Goal: Information Seeking & Learning: Stay updated

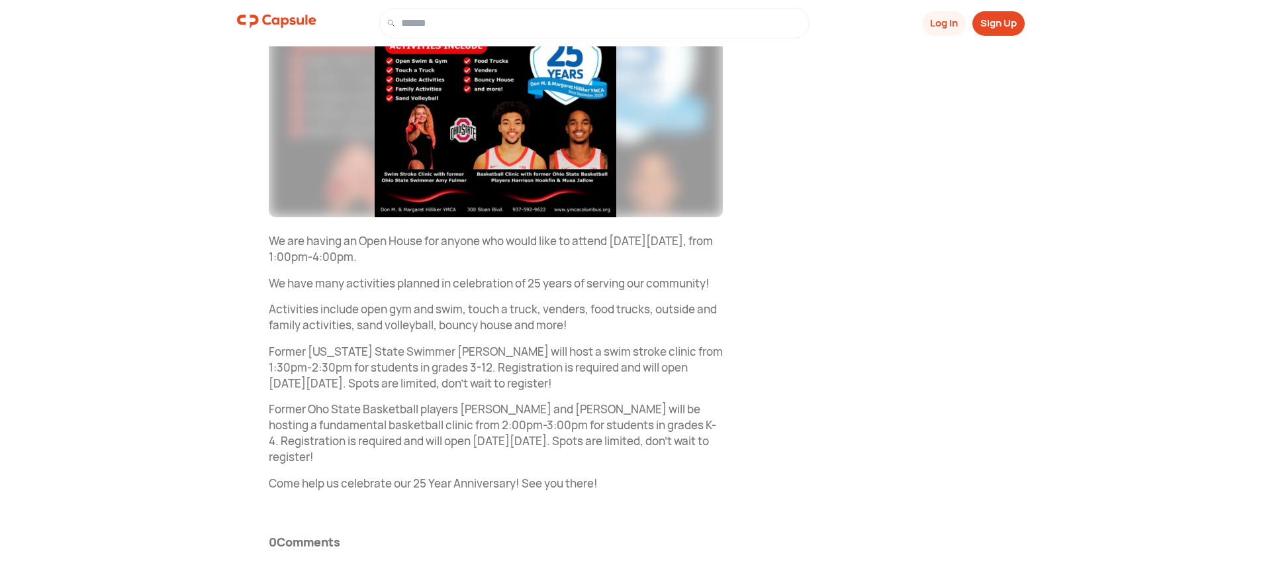
scroll to position [318, 0]
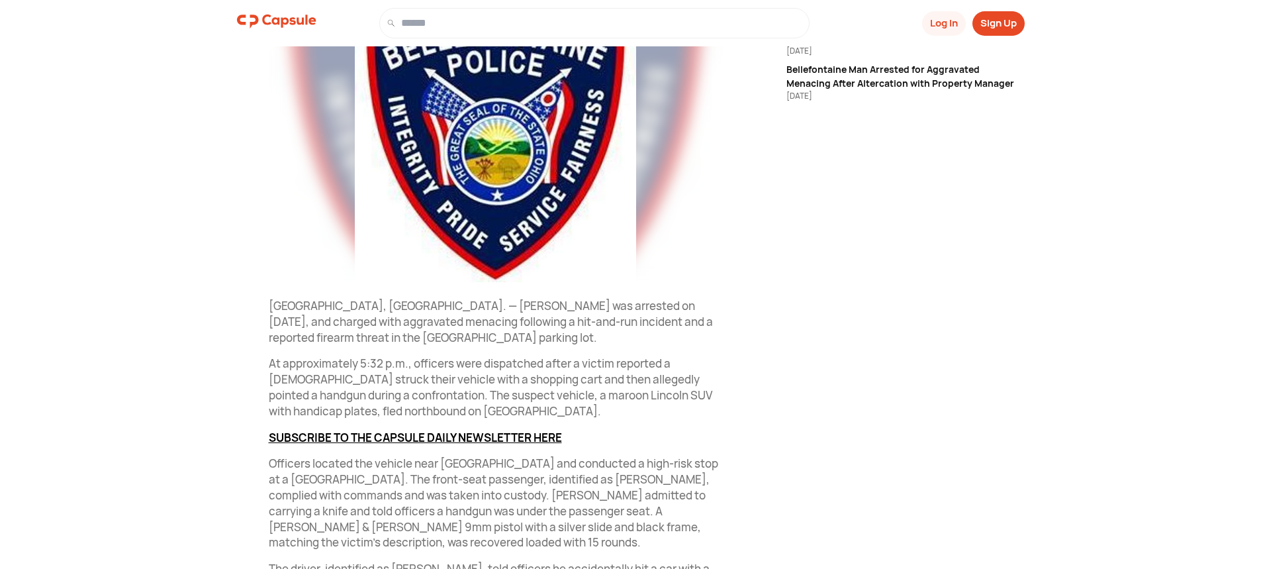
scroll to position [397, 0]
